Goal: Task Accomplishment & Management: Manage account settings

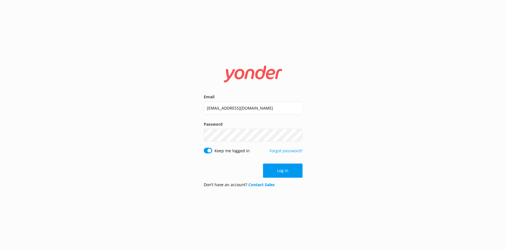
click at [278, 173] on button "Log in" at bounding box center [283, 171] width 40 height 14
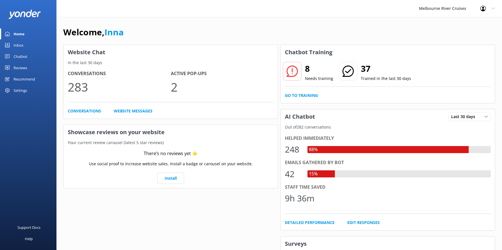
click at [16, 45] on div "Inbox" at bounding box center [19, 45] width 10 height 11
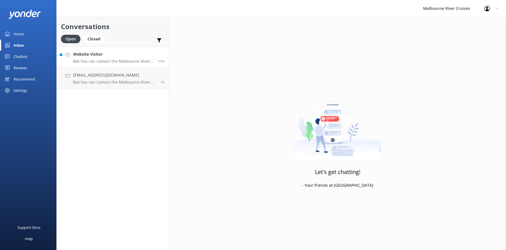
click at [99, 57] on h4 "Website Visitor" at bounding box center [113, 54] width 80 height 6
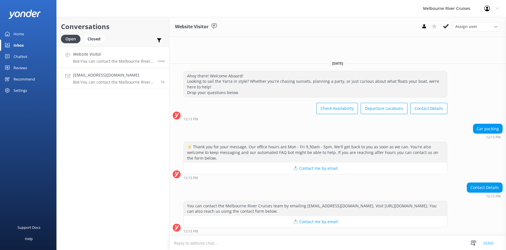
click at [90, 77] on h4 "[EMAIL_ADDRESS][DOMAIN_NAME]" at bounding box center [114, 75] width 83 height 6
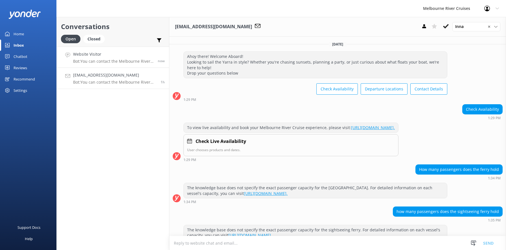
click at [88, 63] on p "Bot: You can contact the Melbourne River Cruises team by emailing [EMAIL_ADDRES…" at bounding box center [113, 61] width 80 height 5
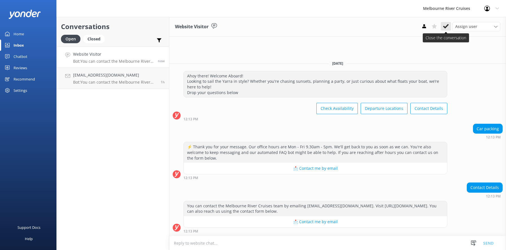
click at [446, 26] on icon at bounding box center [446, 26] width 6 height 6
